Goal: Consume media (video, audio): Consume media (video, audio)

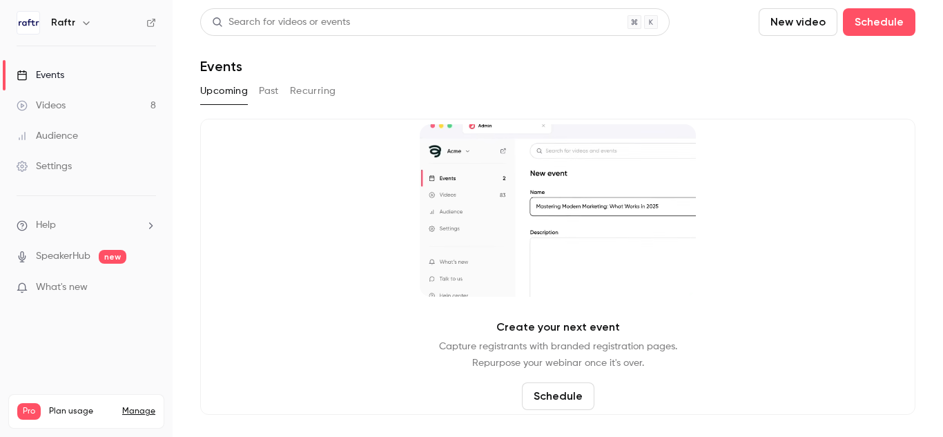
click at [55, 107] on div "Videos" at bounding box center [41, 106] width 49 height 14
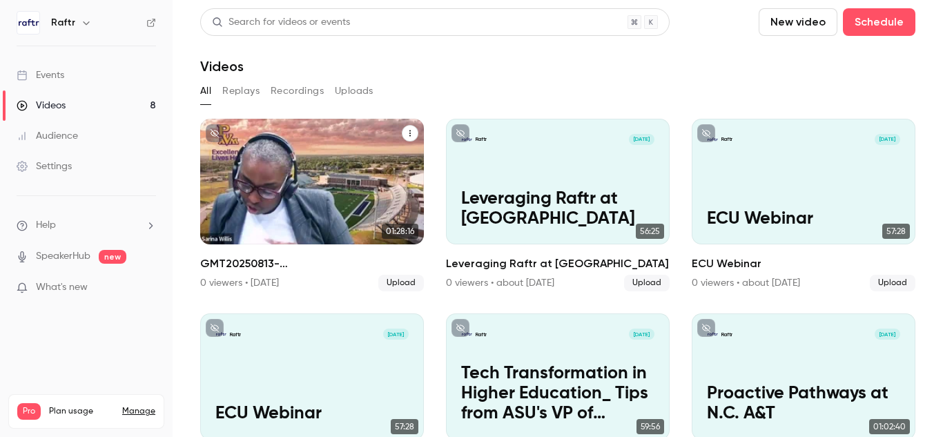
click at [296, 259] on h2 "GMT20250813-160012_Recording_640x360" at bounding box center [312, 263] width 224 height 17
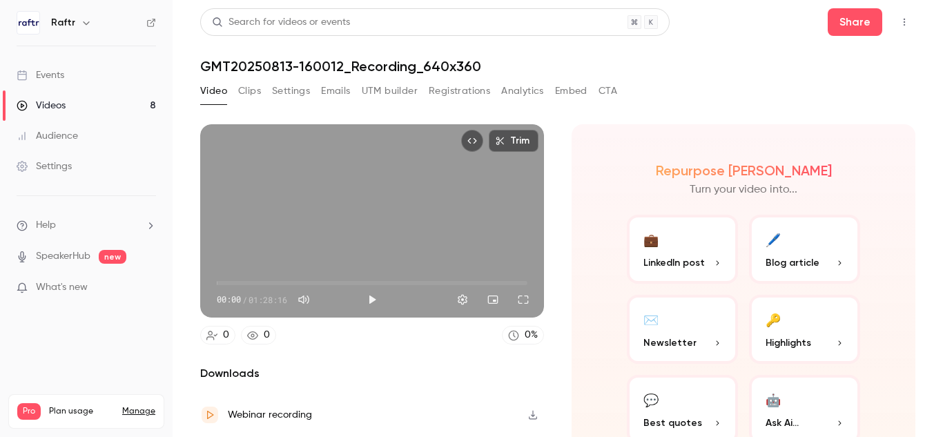
click at [250, 90] on button "Clips" at bounding box center [249, 91] width 23 height 22
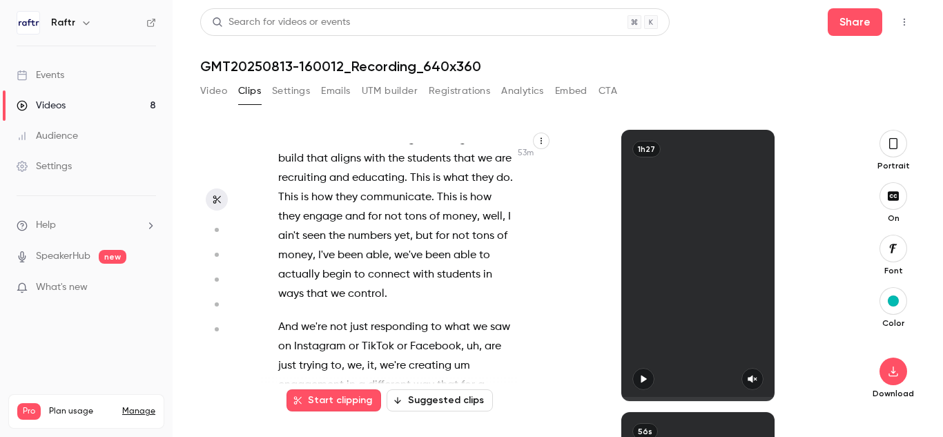
scroll to position [23568, 0]
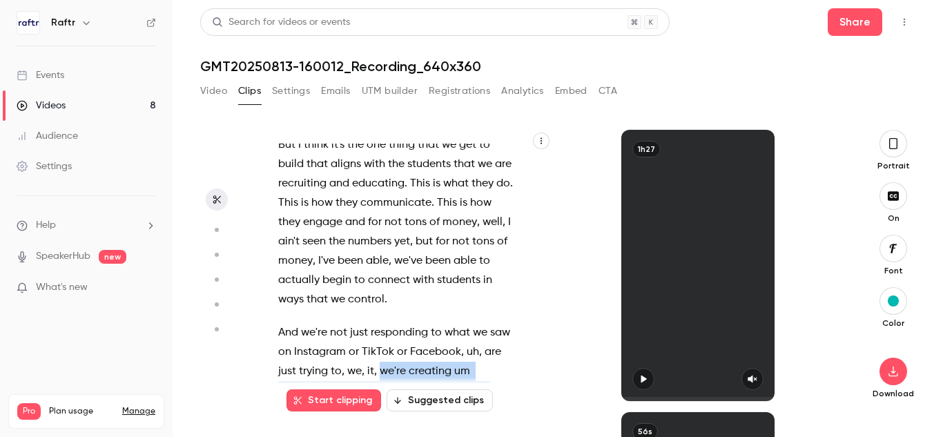
drag, startPoint x: 380, startPoint y: 199, endPoint x: 452, endPoint y: 271, distance: 102.0
click at [452, 323] on p "And we're not just responding to what we saw on Instagram or TikTok or Facebook…" at bounding box center [396, 390] width 236 height 135
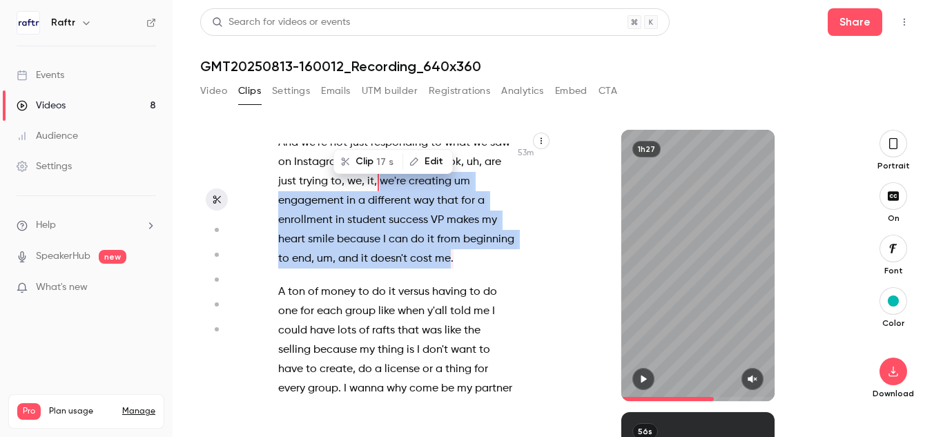
scroll to position [23760, 0]
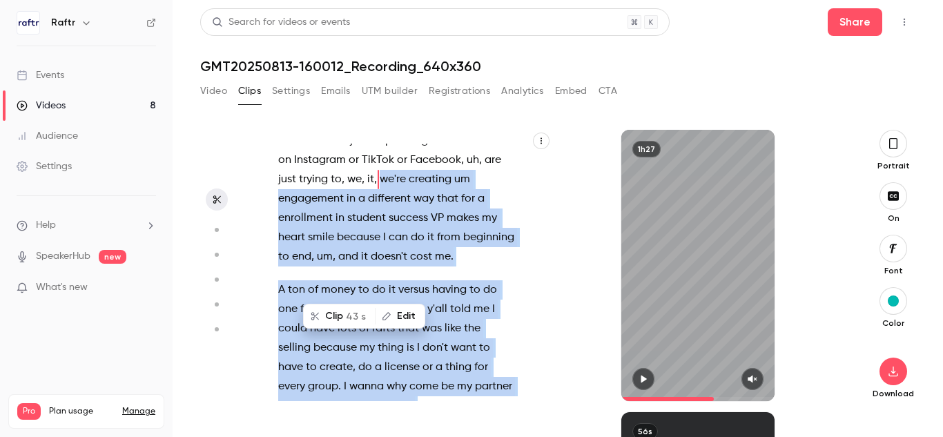
click at [329, 316] on button "Clip 43 s" at bounding box center [339, 316] width 70 height 22
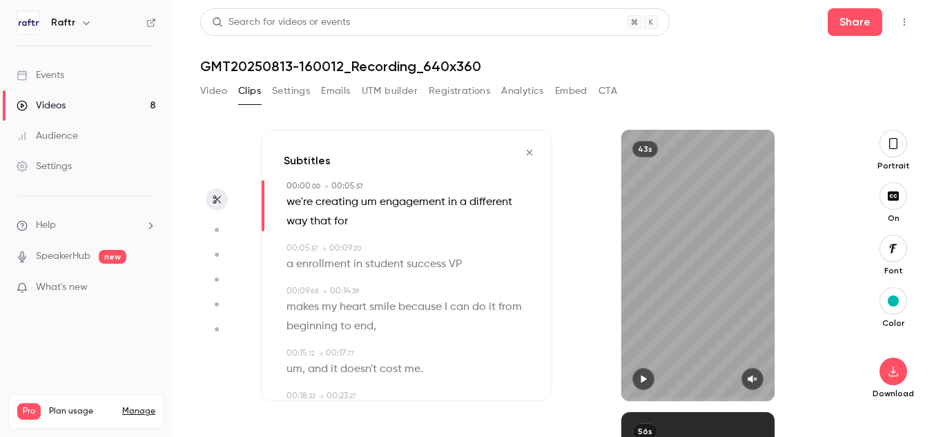
click at [650, 379] on button "button" at bounding box center [643, 379] width 22 height 22
click at [756, 382] on icon "button" at bounding box center [752, 379] width 11 height 10
type input "****"
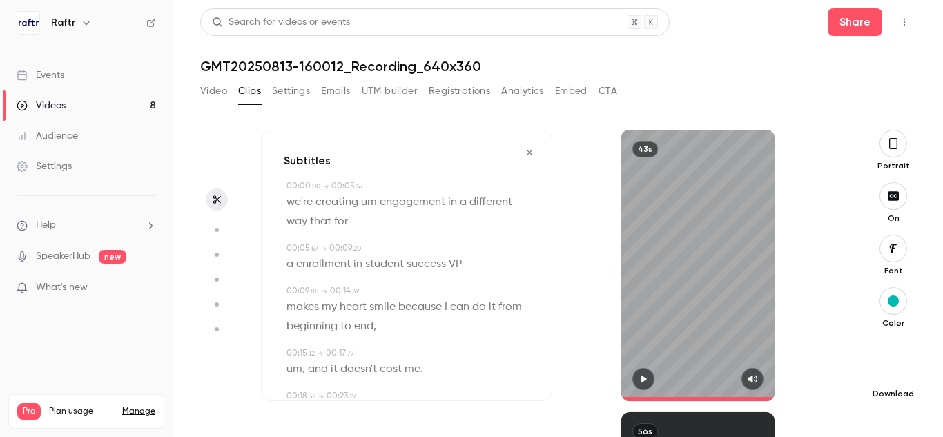
click at [892, 367] on icon "button" at bounding box center [893, 371] width 17 height 11
